Goal: Check status: Check status

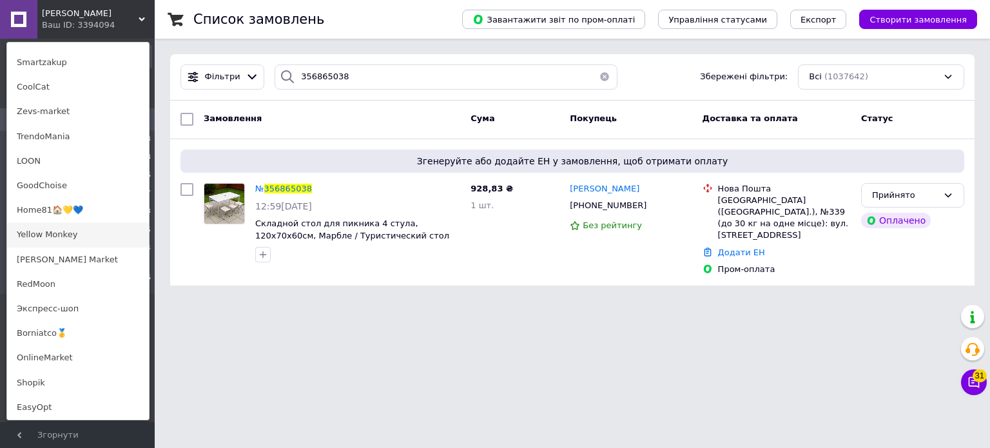
scroll to position [774, 0]
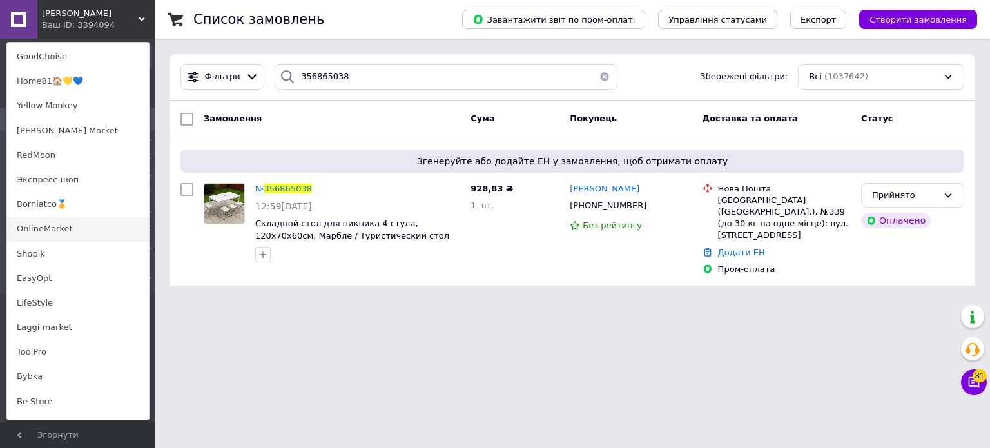
click at [72, 223] on link "OnlineMarket" at bounding box center [78, 229] width 142 height 25
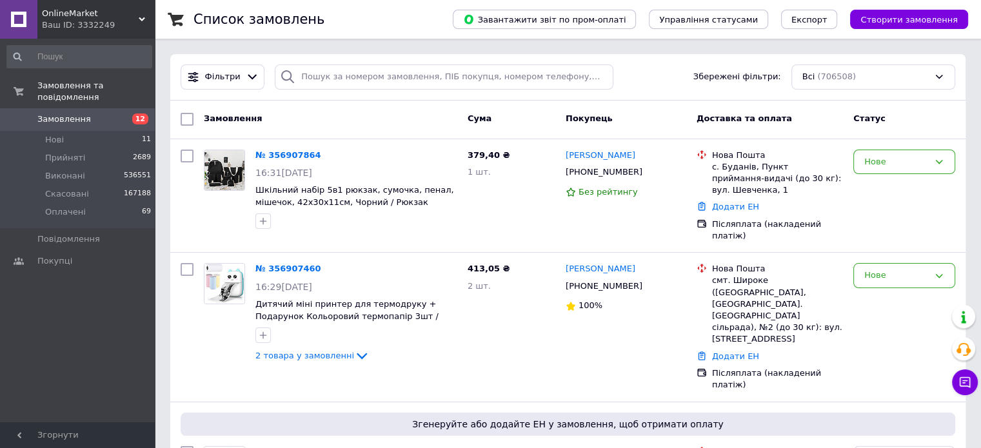
click at [347, 92] on div "Фільтри Збережені фільтри: Всі (706508)" at bounding box center [567, 77] width 795 height 46
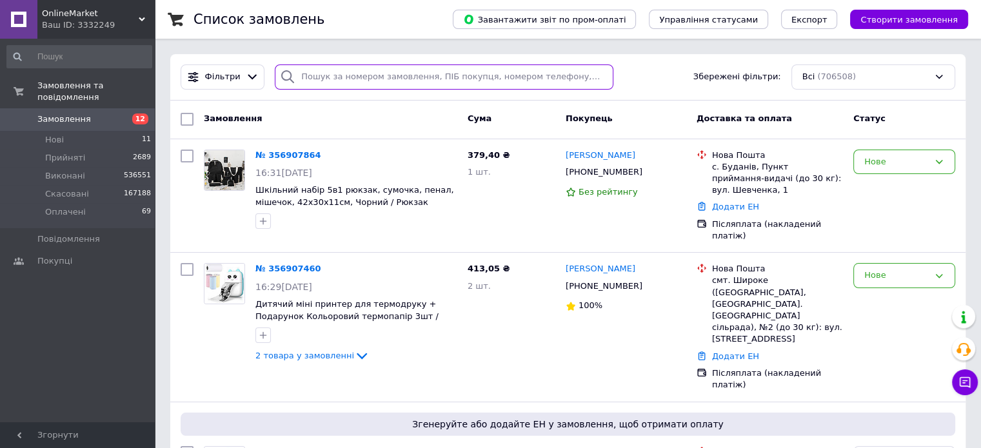
click at [345, 79] on input "search" at bounding box center [444, 76] width 339 height 25
paste input "356864089"
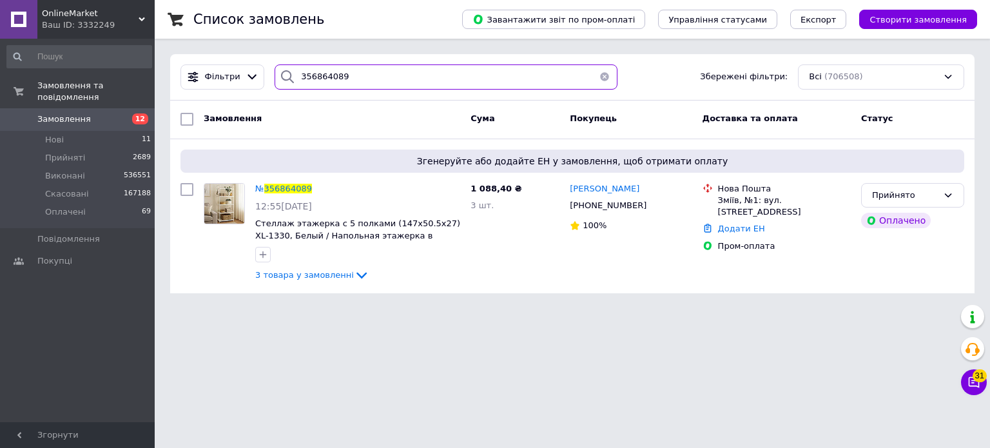
type input "356864089"
